Goal: Task Accomplishment & Management: Manage account settings

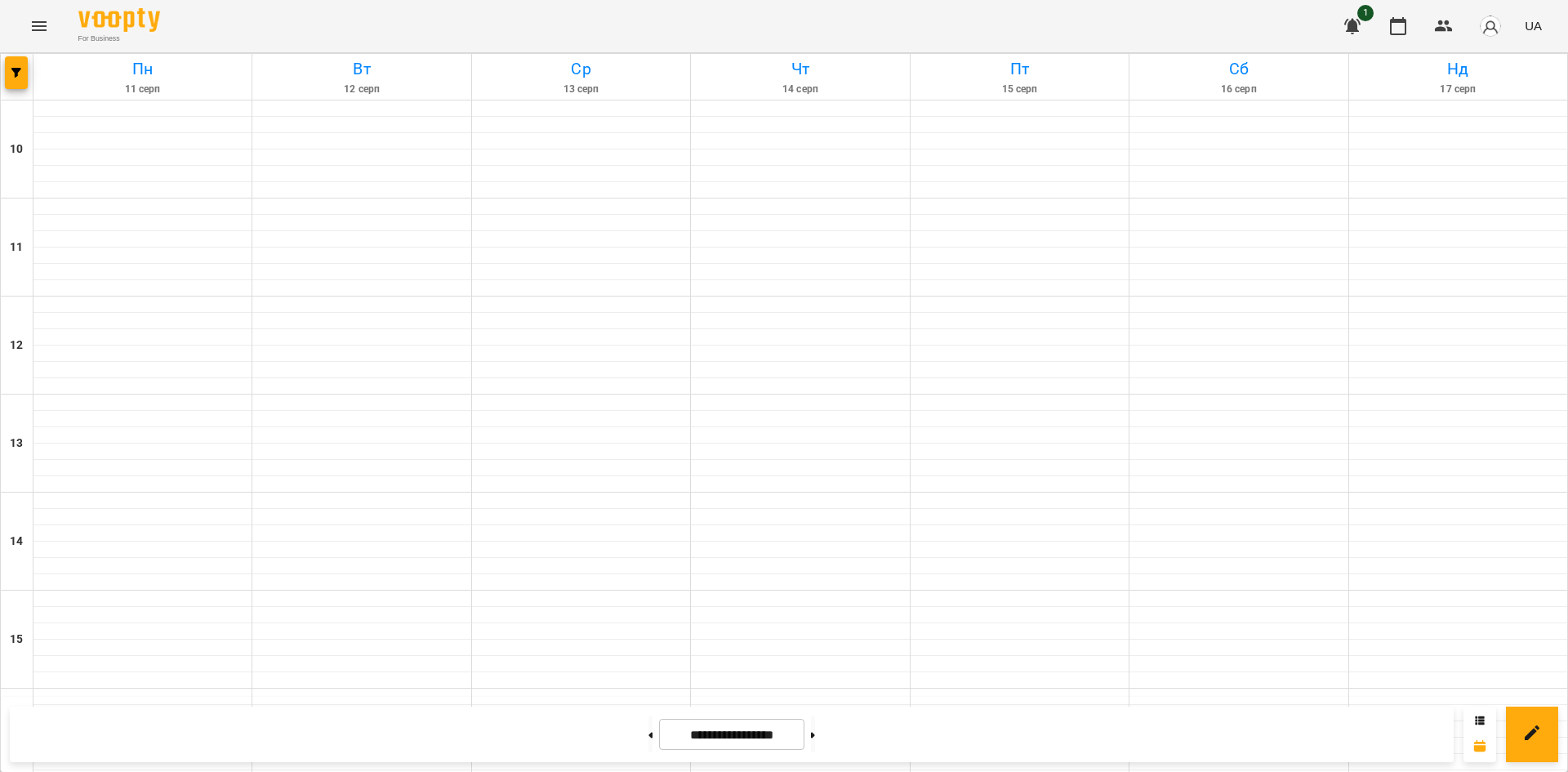
scroll to position [594, 0]
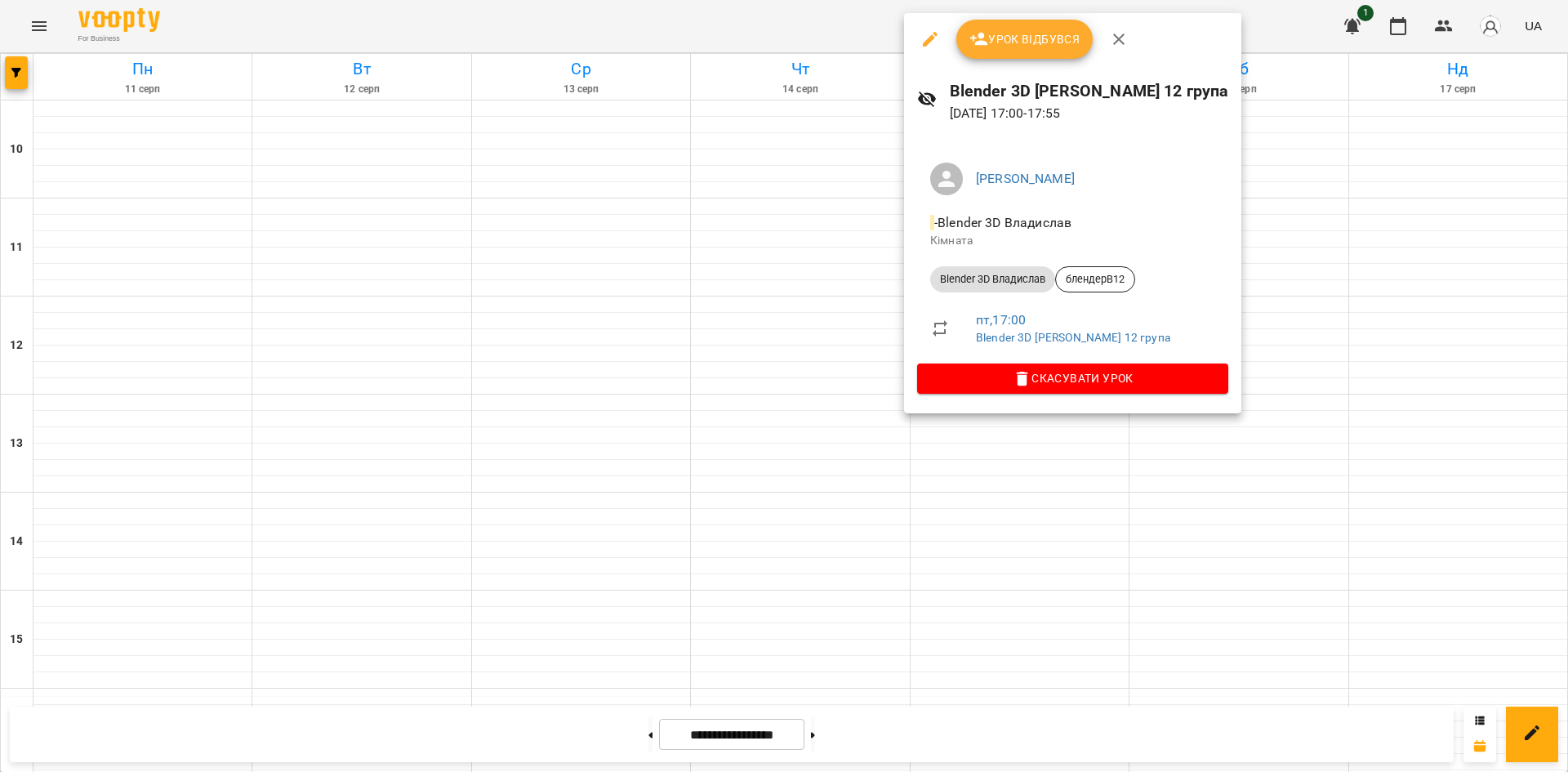
click at [1472, 288] on div at bounding box center [784, 386] width 1568 height 772
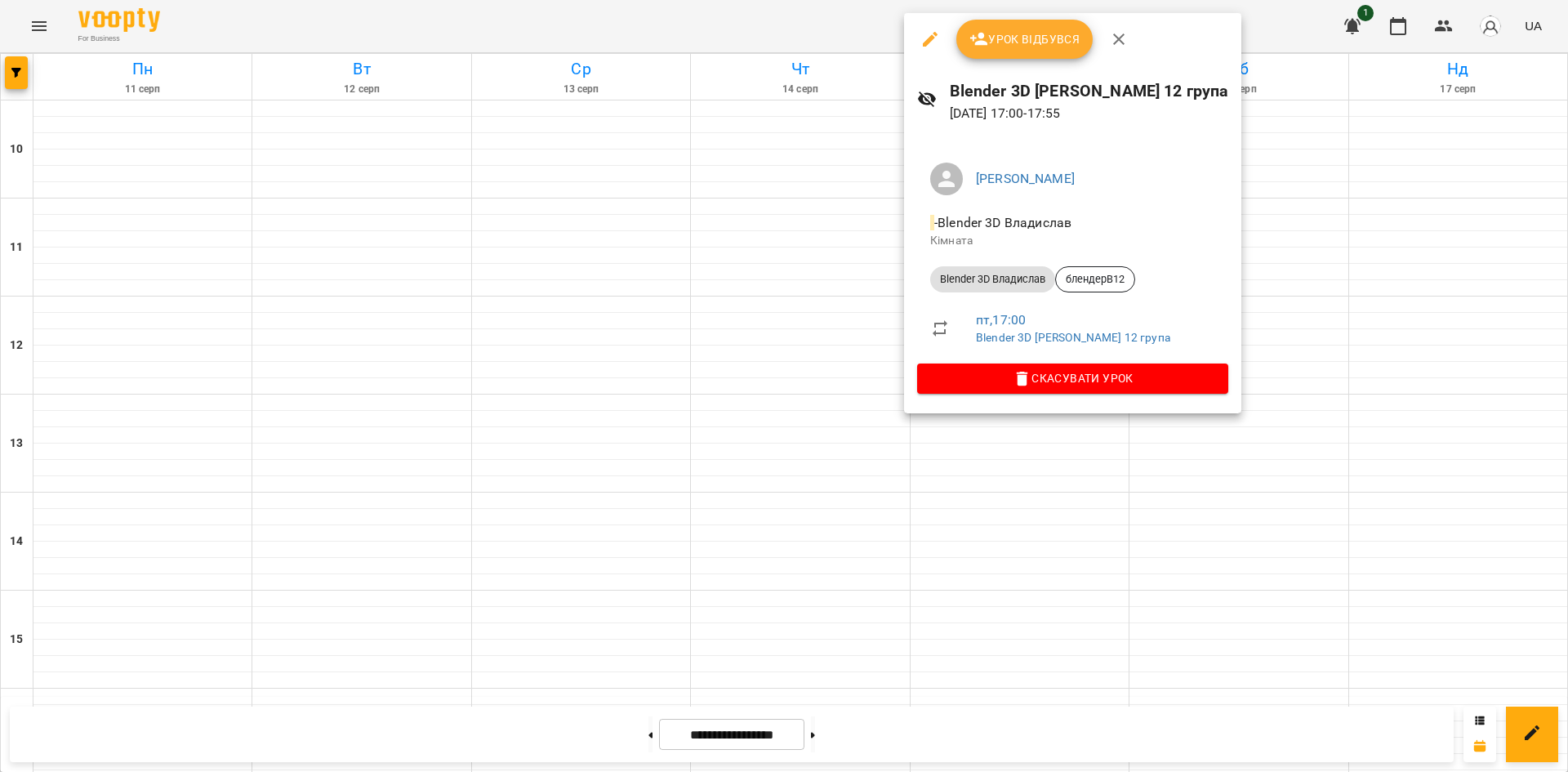
click at [910, 38] on div "Урок відбувся" at bounding box center [1073, 39] width 338 height 52
click at [926, 36] on icon "button" at bounding box center [930, 39] width 20 height 20
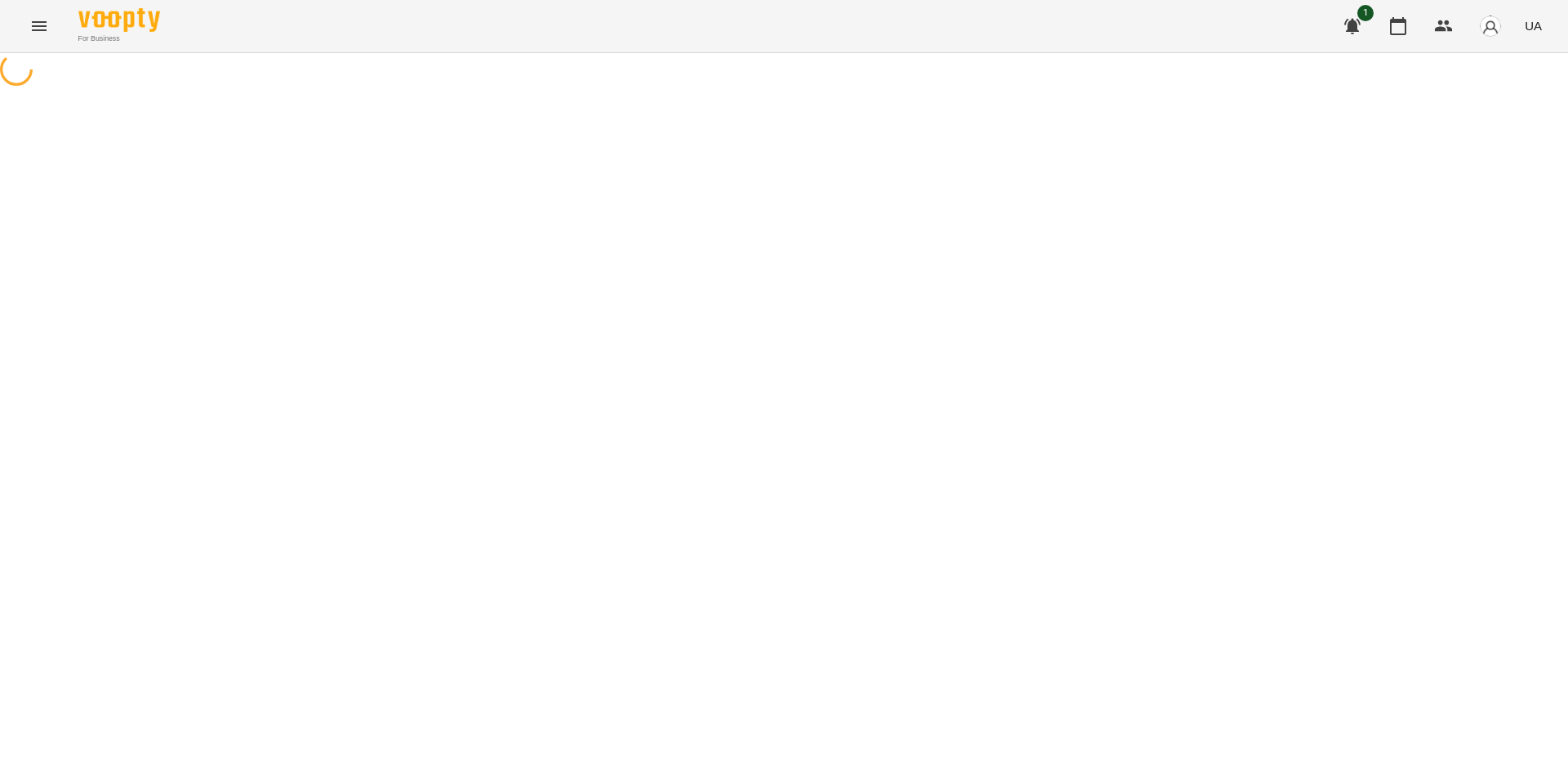
select select "**********"
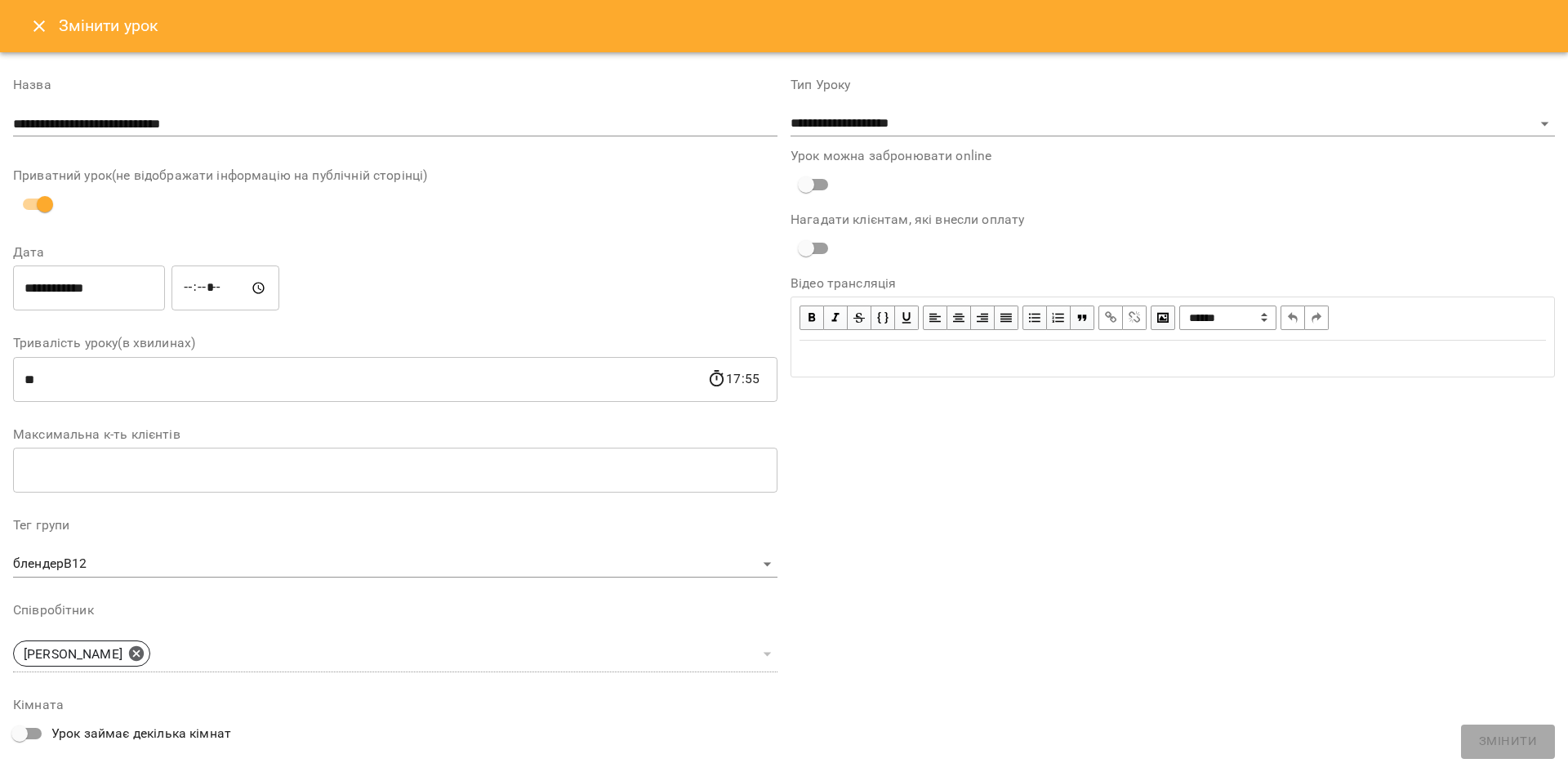
click at [32, 35] on icon "Close" at bounding box center [39, 26] width 20 height 20
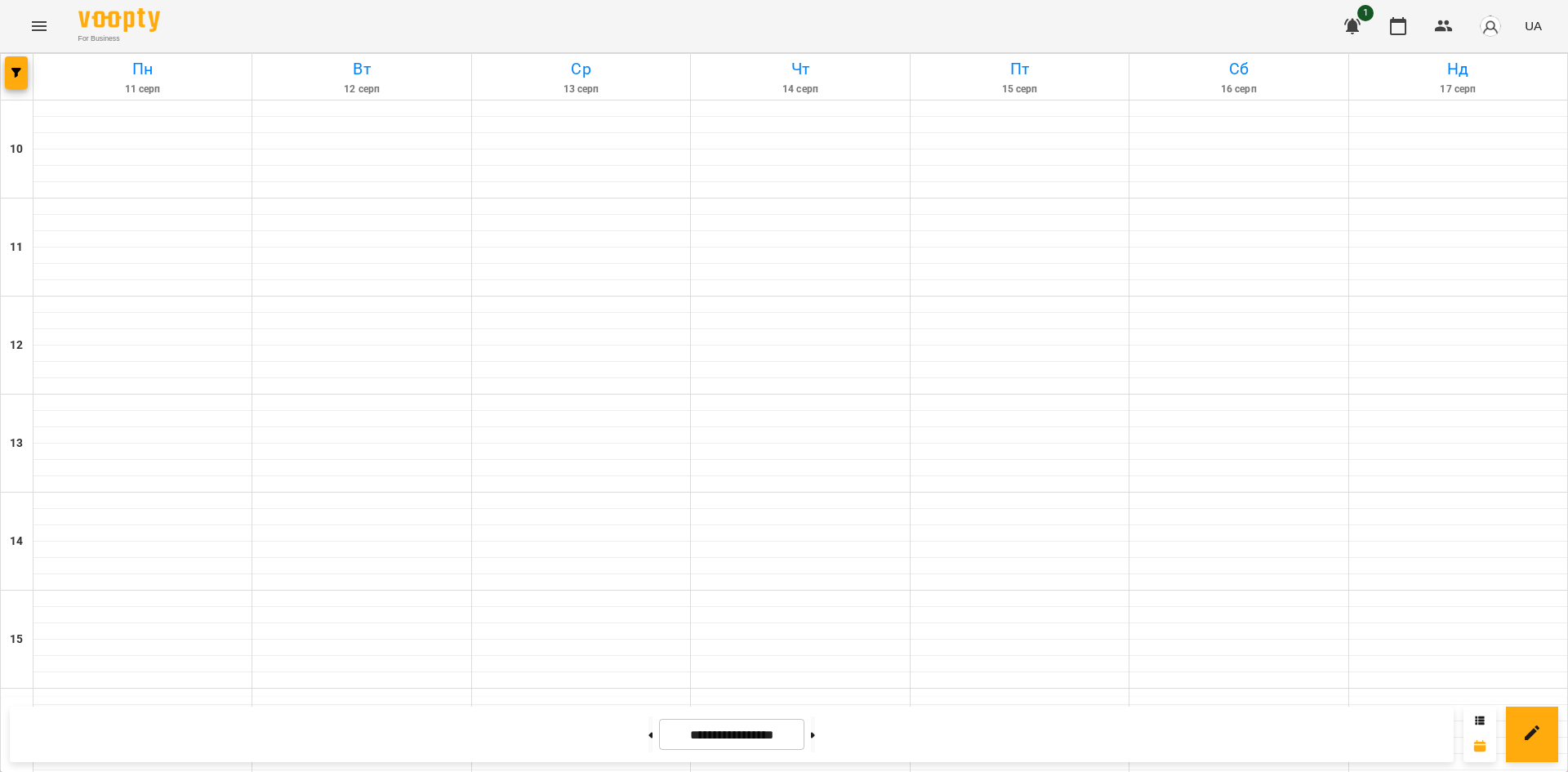
scroll to position [490, 0]
